Goal: Transaction & Acquisition: Purchase product/service

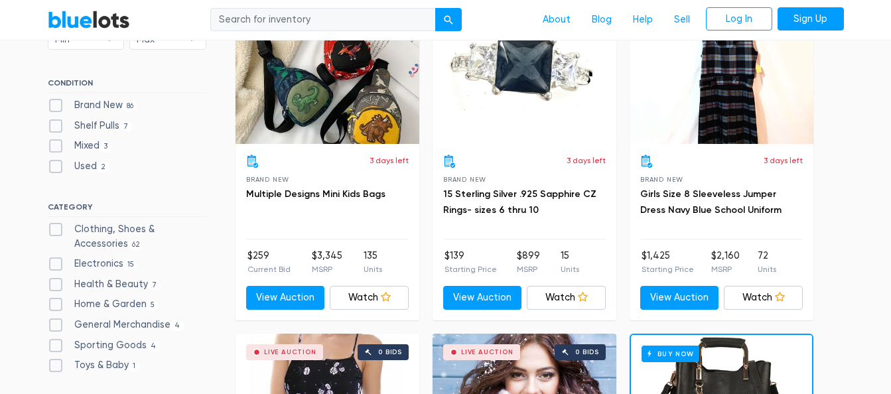
scroll to position [463, 0]
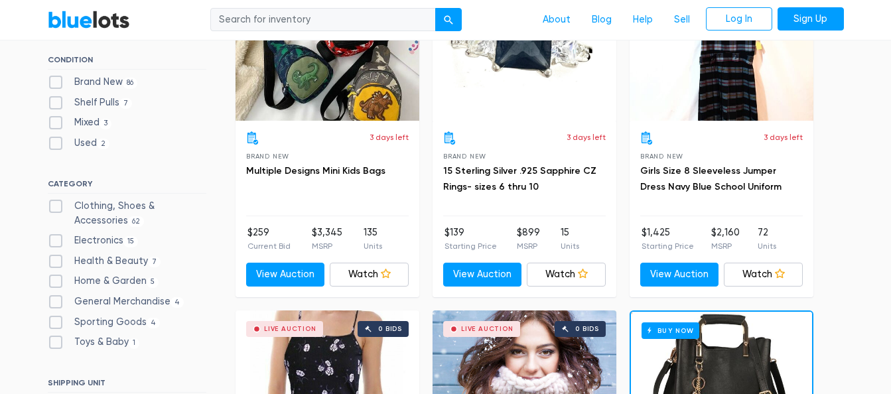
click at [54, 210] on label "Clothing, Shoes & Accessories 62" at bounding box center [127, 213] width 159 height 29
click at [54, 208] on Accessories"] "Clothing, Shoes & Accessories 62" at bounding box center [52, 203] width 9 height 9
checkbox Accessories"] "true"
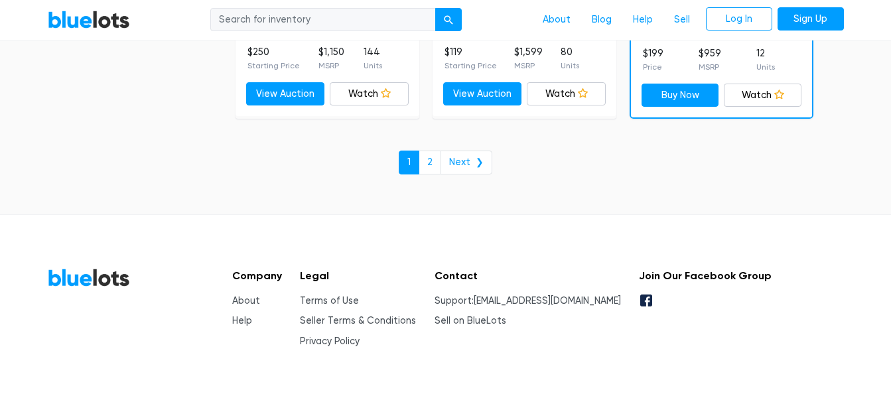
scroll to position [5935, 0]
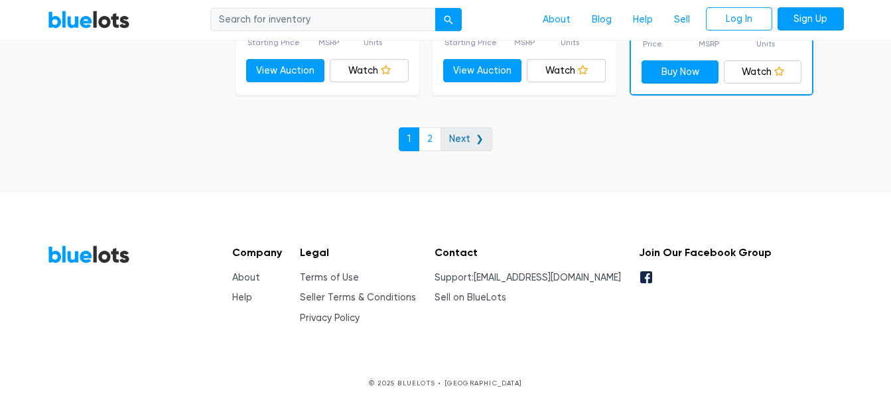
click at [468, 144] on link "Next ❯" at bounding box center [467, 139] width 52 height 24
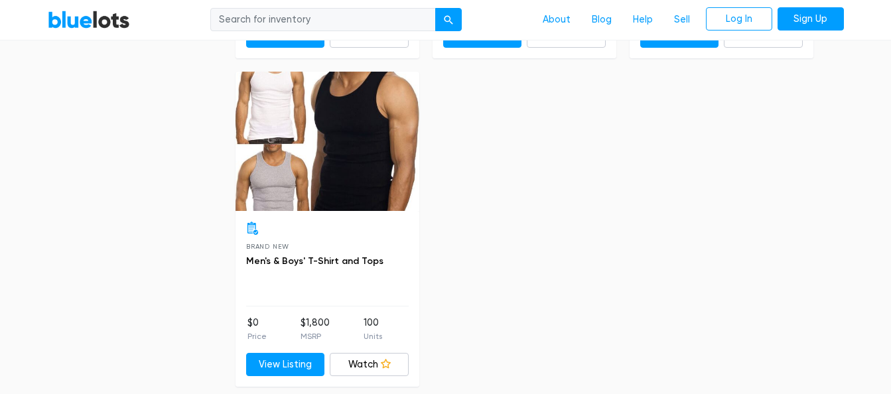
scroll to position [2059, 0]
